Goal: Transaction & Acquisition: Purchase product/service

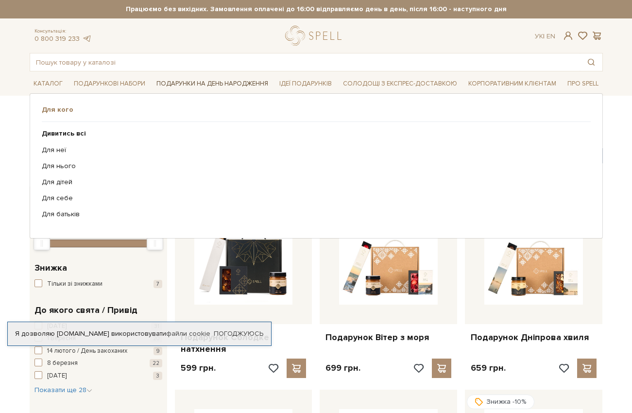
click at [196, 79] on link "Подарунки на День народження" at bounding box center [211, 83] width 119 height 15
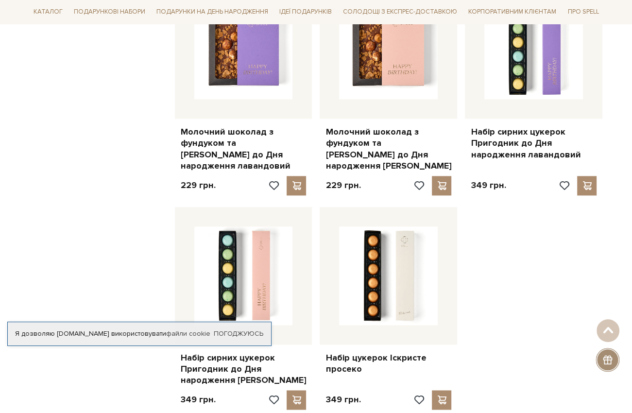
scroll to position [1168, 0]
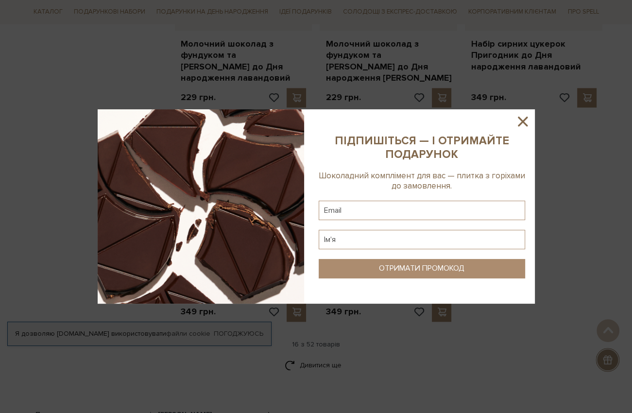
click at [523, 120] on icon at bounding box center [523, 122] width 10 height 10
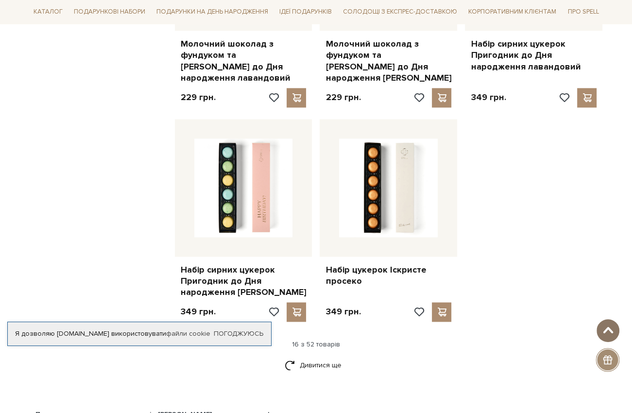
click at [607, 332] on span at bounding box center [608, 330] width 16 height 8
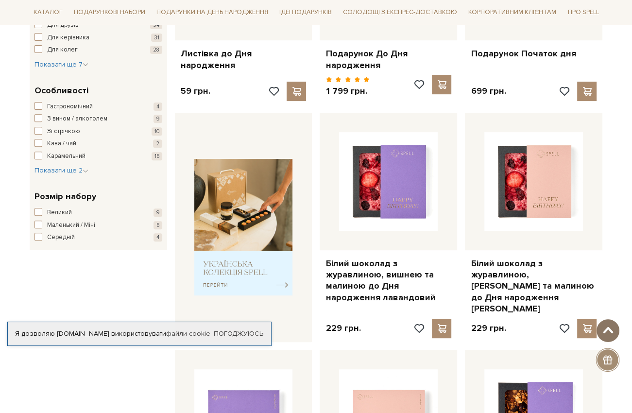
scroll to position [0, 0]
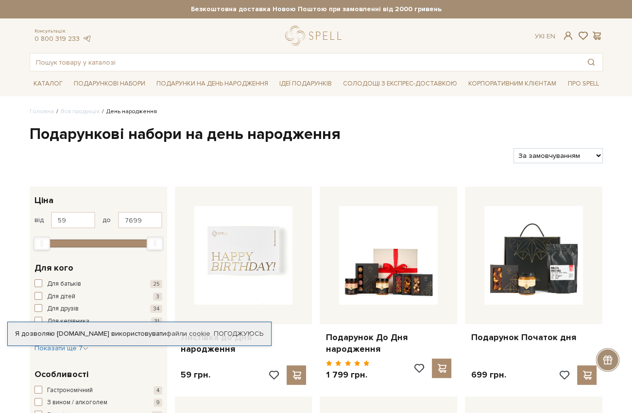
click at [595, 153] on select "За замовчуванням За Ціною (зростання) За Ціною (зменшення) Новинки За популярні…" at bounding box center [557, 155] width 89 height 15
select select "https://spellchocolate.com/our-productions/den-narodzhennya/?sort=p.price&order…"
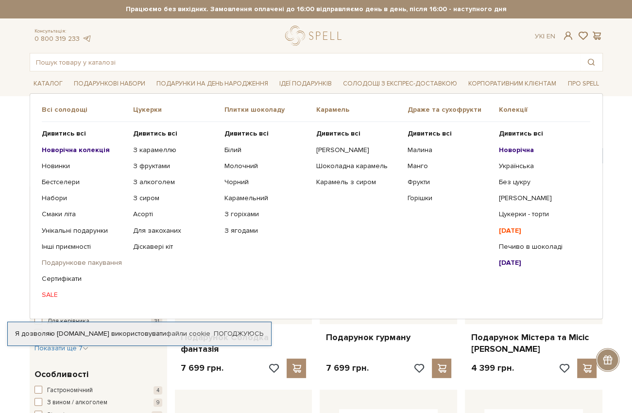
click at [98, 262] on link "Подарункове пакування" at bounding box center [84, 262] width 84 height 9
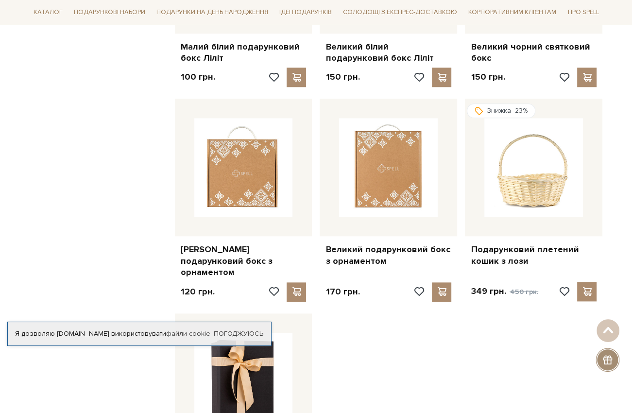
scroll to position [1083, 0]
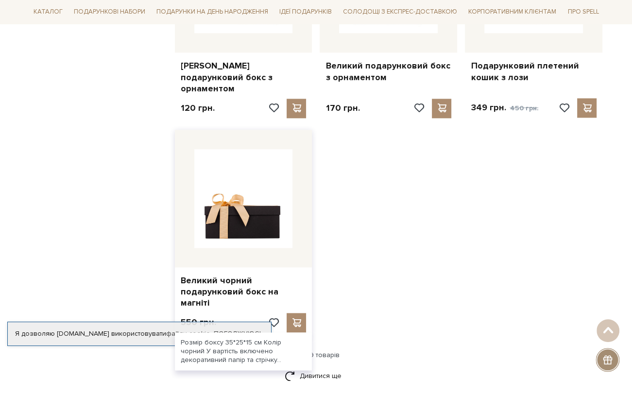
click at [233, 177] on img at bounding box center [243, 198] width 99 height 99
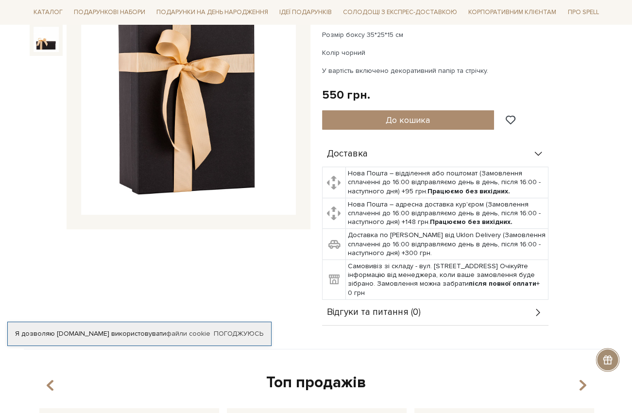
scroll to position [57, 0]
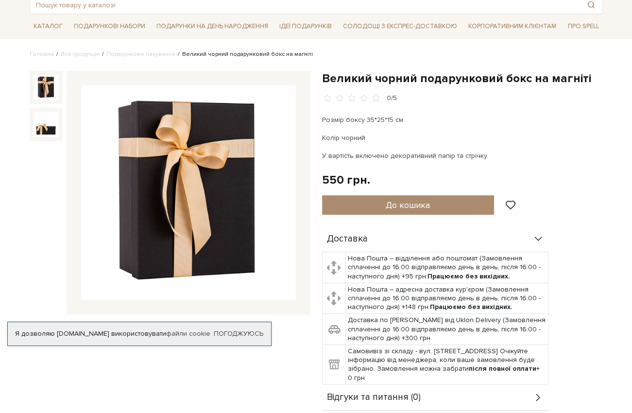
scroll to position [57, 0]
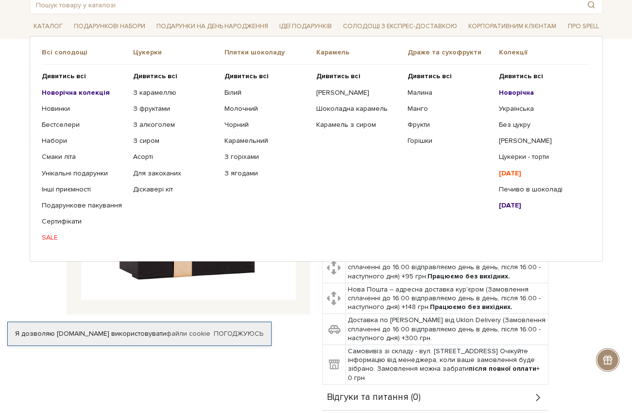
click at [521, 176] on b "[DATE]" at bounding box center [510, 173] width 22 height 8
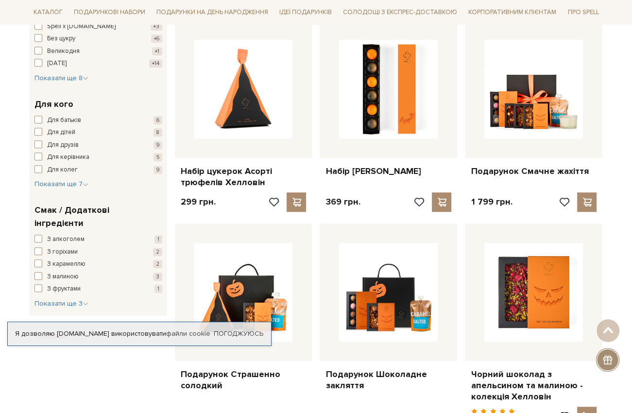
scroll to position [342, 0]
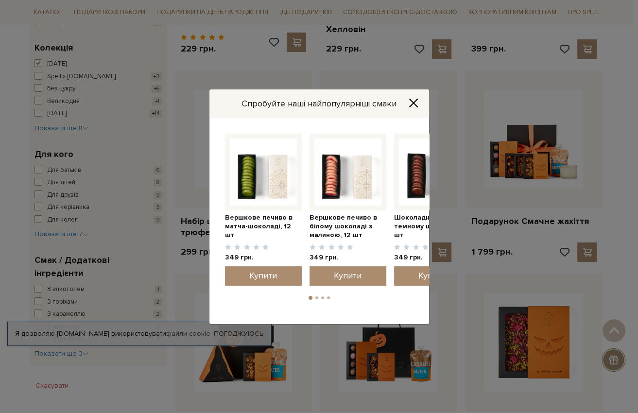
click at [409, 100] on icon "Close" at bounding box center [413, 103] width 10 height 10
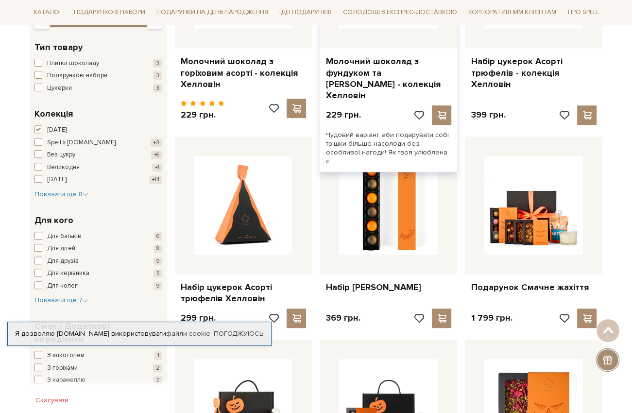
scroll to position [317, 0]
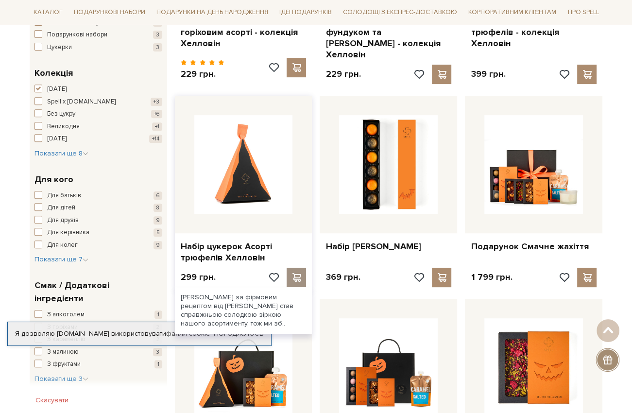
click at [296, 273] on span at bounding box center [296, 277] width 12 height 9
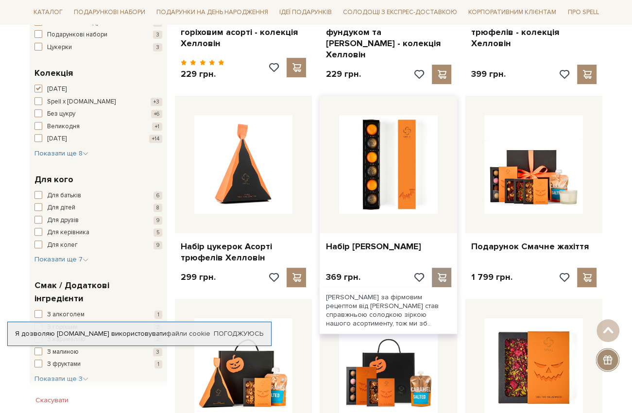
click at [444, 275] on span at bounding box center [442, 277] width 12 height 9
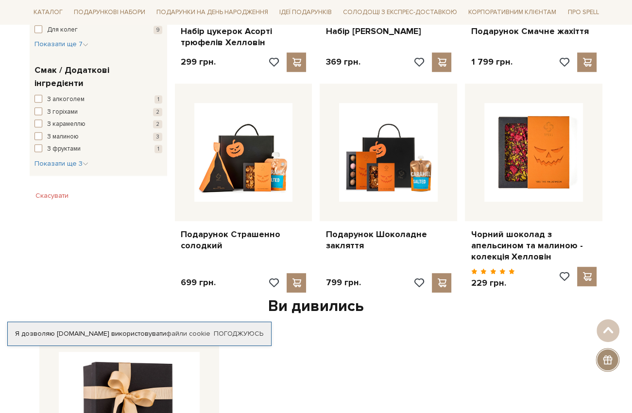
scroll to position [533, 0]
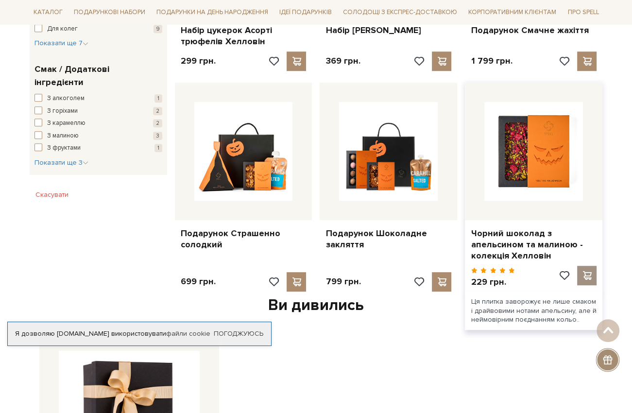
click at [588, 274] on span at bounding box center [587, 275] width 12 height 9
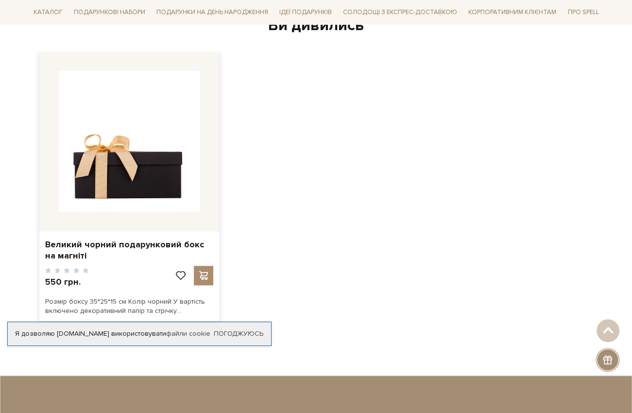
scroll to position [841, 0]
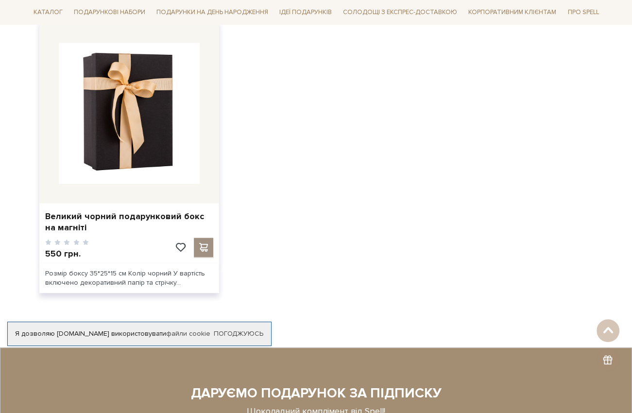
click at [204, 245] on span at bounding box center [203, 247] width 12 height 9
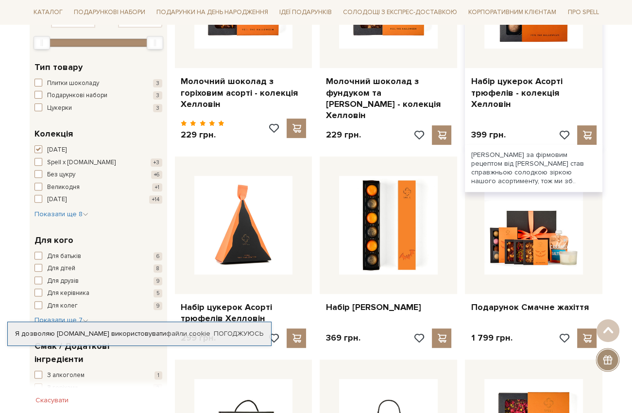
scroll to position [270, 0]
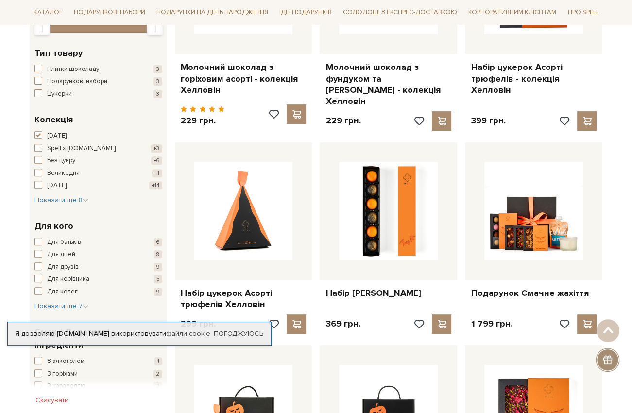
click at [610, 351] on div at bounding box center [607, 360] width 24 height 24
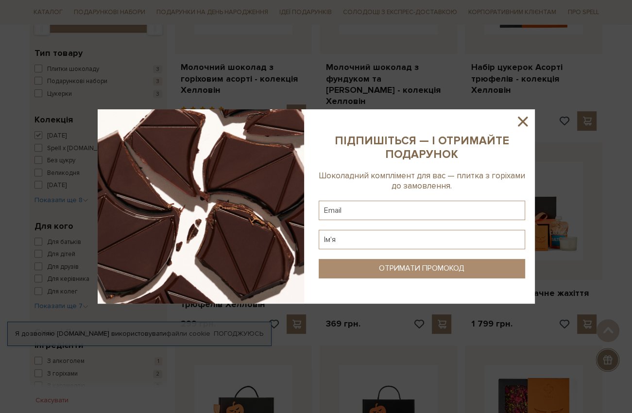
click at [521, 119] on icon at bounding box center [522, 121] width 17 height 17
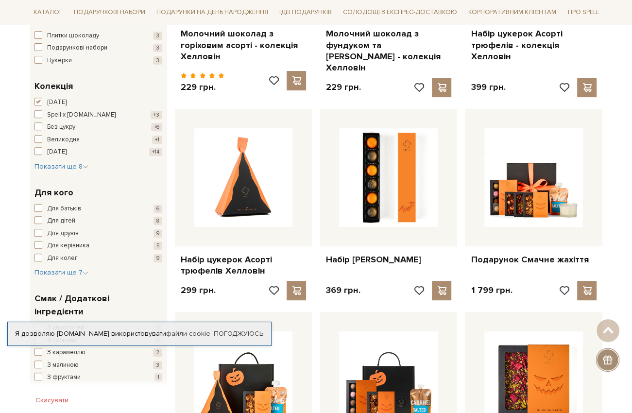
scroll to position [0, 0]
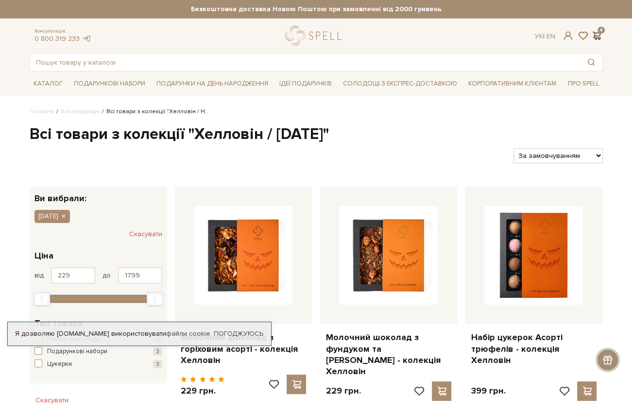
click at [599, 38] on span at bounding box center [597, 36] width 12 height 10
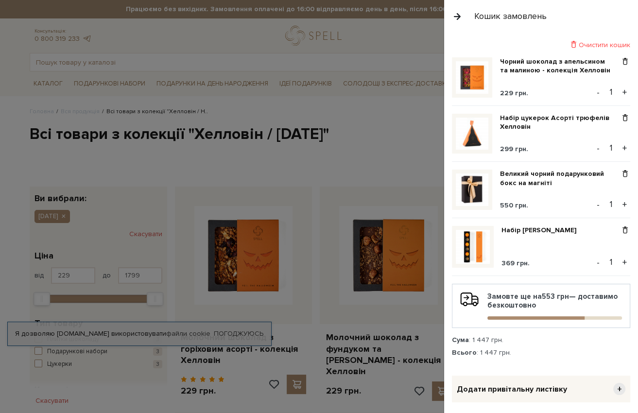
click at [619, 91] on button "+" at bounding box center [624, 92] width 11 height 15
click at [620, 117] on span at bounding box center [625, 118] width 10 height 9
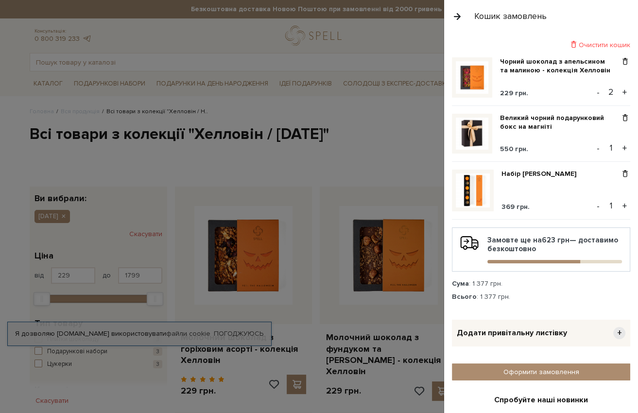
click at [619, 200] on button "+" at bounding box center [624, 206] width 11 height 15
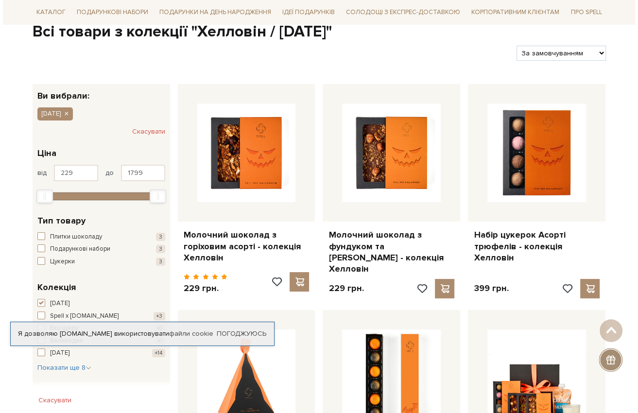
scroll to position [132, 0]
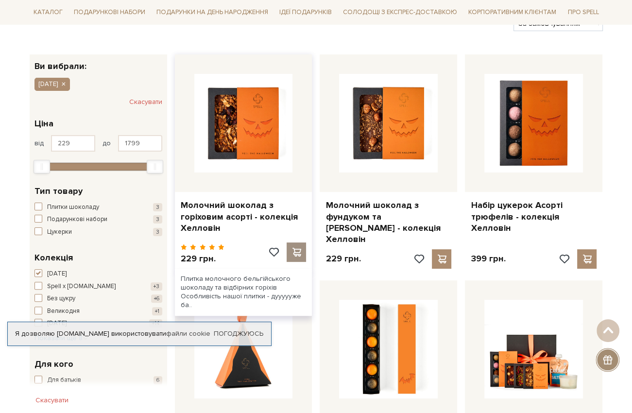
click at [295, 250] on span at bounding box center [296, 252] width 12 height 9
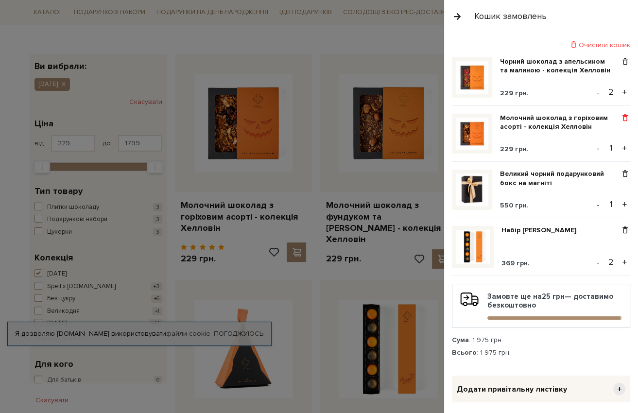
click at [620, 118] on span at bounding box center [625, 118] width 10 height 9
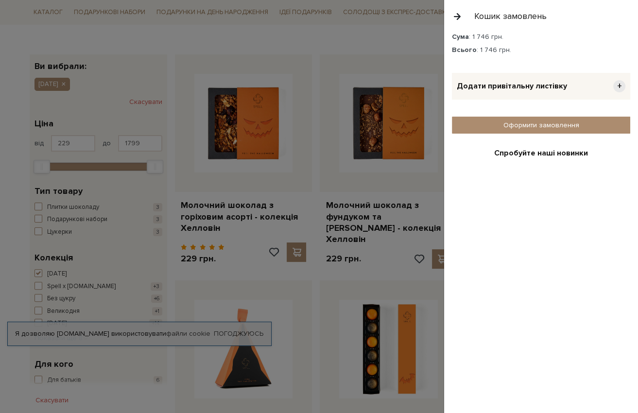
scroll to position [184, 0]
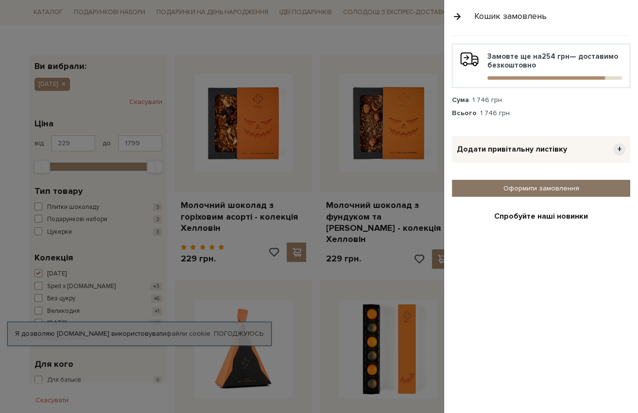
click at [507, 186] on link "Оформити замовлення" at bounding box center [541, 188] width 178 height 17
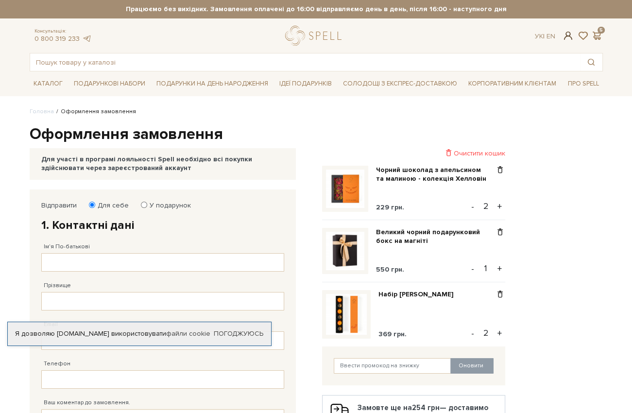
click at [567, 36] on span at bounding box center [568, 36] width 12 height 10
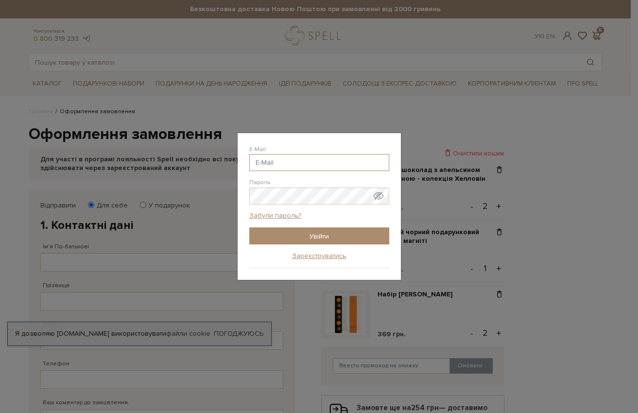
click at [265, 163] on input "E-Mail" at bounding box center [319, 162] width 140 height 17
click at [321, 237] on input "Увійти" at bounding box center [319, 235] width 140 height 17
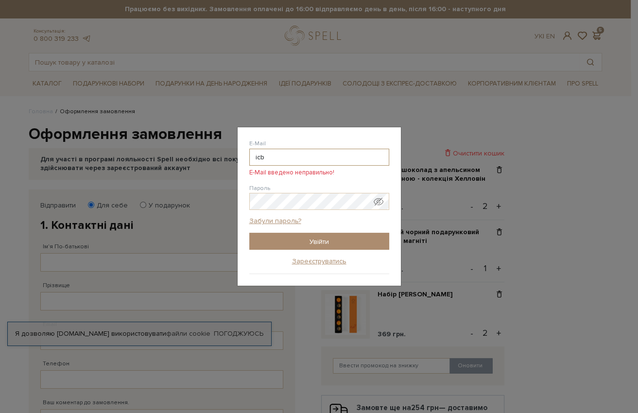
click at [270, 157] on input "icb" at bounding box center [319, 157] width 140 height 17
click at [280, 157] on input "[EMAIL_ADDRESS][DOMAIN_NAME]" at bounding box center [319, 157] width 140 height 17
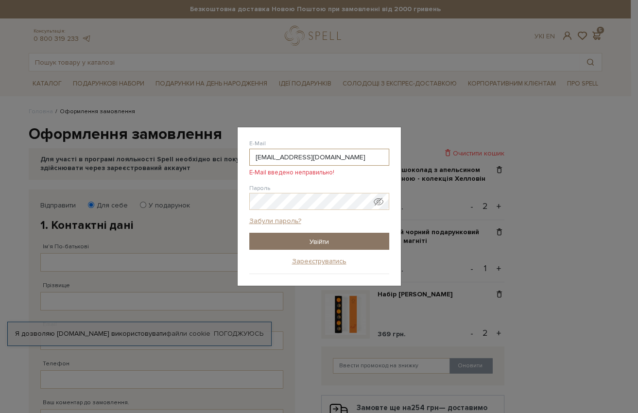
type input "[EMAIL_ADDRESS][DOMAIN_NAME]"
click at [358, 233] on input "Увійти" at bounding box center [319, 241] width 140 height 17
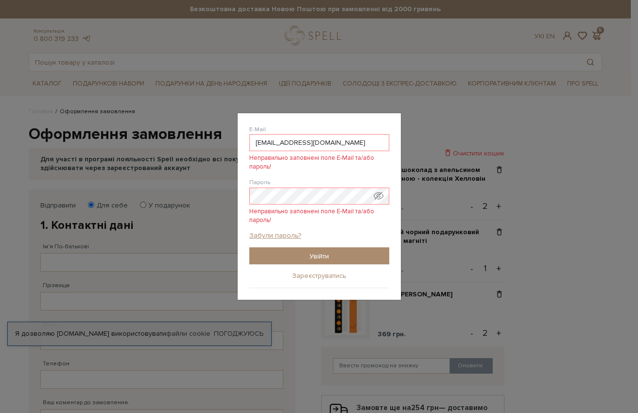
click at [330, 273] on link "Зареєструватись" at bounding box center [319, 275] width 54 height 9
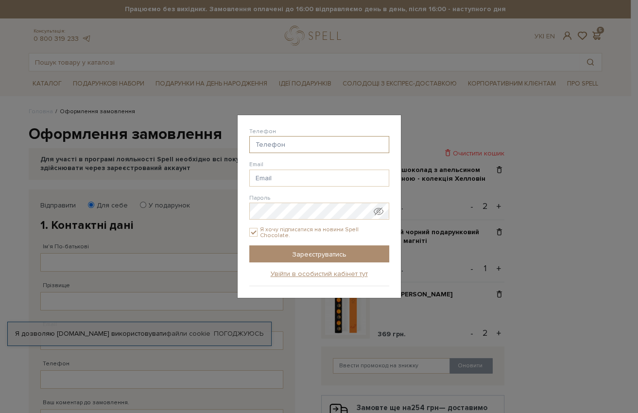
click at [300, 147] on input "Телефон" at bounding box center [319, 144] width 140 height 17
click at [253, 230] on input "Я хочу підписатися на новини Spell Chocolate." at bounding box center [253, 232] width 9 height 9
checkbox input "false"
click at [279, 143] on input "Телефон" at bounding box center [319, 144] width 140 height 17
paste input "[PHONE_NUMBER]"
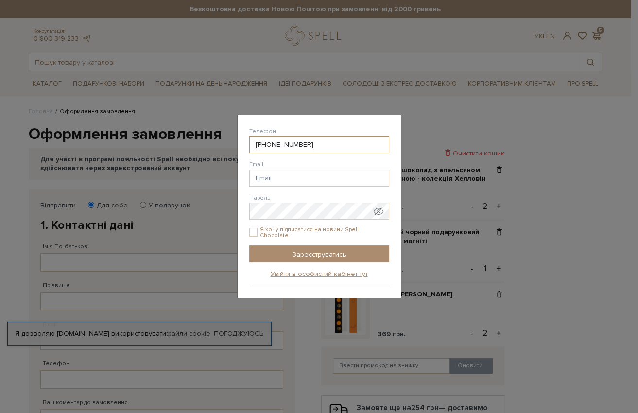
type input "[PHONE_NUMBER]"
click at [273, 178] on input "Email" at bounding box center [319, 177] width 140 height 17
type input "[EMAIL_ADDRESS][DOMAIN_NAME]"
click at [380, 212] on span "Показати пароль у вигляді звичайного тексту. Попередження: це відобразить ваш п…" at bounding box center [378, 211] width 10 height 10
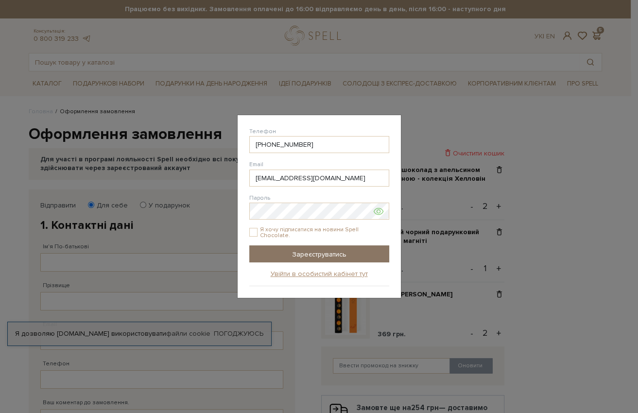
click at [332, 253] on input "Зареєструватись" at bounding box center [319, 253] width 140 height 17
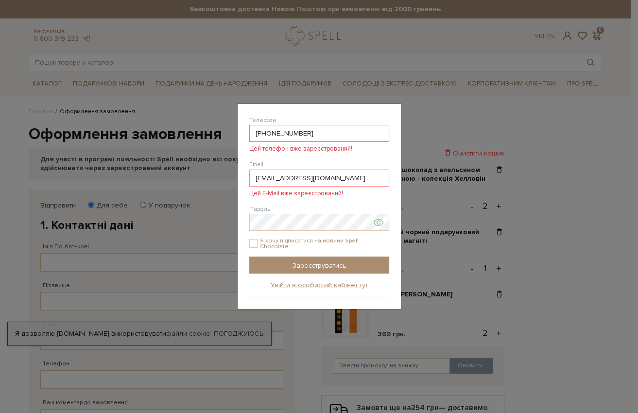
drag, startPoint x: 323, startPoint y: 136, endPoint x: 255, endPoint y: 132, distance: 67.7
click at [255, 132] on input "[PHONE_NUMBER]" at bounding box center [319, 133] width 140 height 17
drag, startPoint x: 299, startPoint y: 180, endPoint x: 245, endPoint y: 178, distance: 54.4
click at [245, 178] on div "Реєстрація на сайті Телефон [PHONE_NUMBER] Цей телефон вже зареєстрований! Emai…" at bounding box center [318, 206] width 163 height 205
click at [343, 281] on link "Увійти в особистий кабінет тут" at bounding box center [318, 285] width 97 height 9
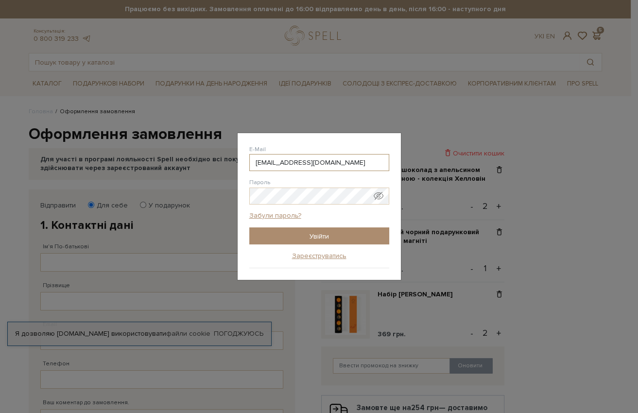
drag, startPoint x: 292, startPoint y: 162, endPoint x: 244, endPoint y: 157, distance: 48.8
click at [244, 157] on div "Авторизація E-Mail [EMAIL_ADDRESS][DOMAIN_NAME] icb @[DOMAIN_NAME] icb @[DOMAIN…" at bounding box center [318, 206] width 163 height 147
paste input "olsmi"
type input "[EMAIL_ADDRESS][DOMAIN_NAME]"
click at [320, 230] on input "Увійти" at bounding box center [319, 235] width 140 height 17
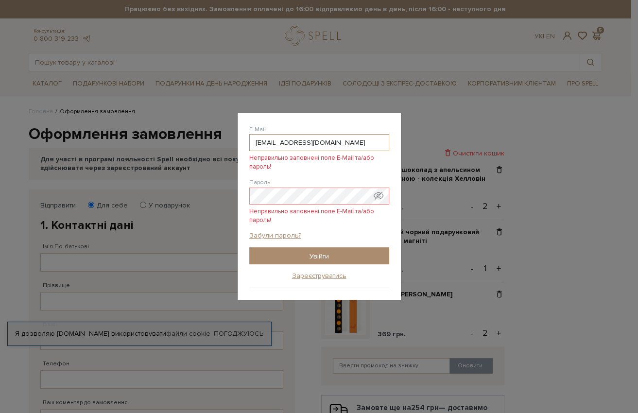
click at [255, 141] on input "[EMAIL_ADDRESS][DOMAIN_NAME]" at bounding box center [319, 142] width 140 height 17
click at [239, 191] on div "Авторизація E-Mail [EMAIL_ADDRESS][DOMAIN_NAME] Неправильно заповнені поле E-Ma…" at bounding box center [318, 206] width 163 height 187
click at [313, 260] on input "Увійти" at bounding box center [319, 255] width 140 height 17
click at [312, 257] on input "Увійти" at bounding box center [319, 255] width 140 height 17
